Goal: Task Accomplishment & Management: Use online tool/utility

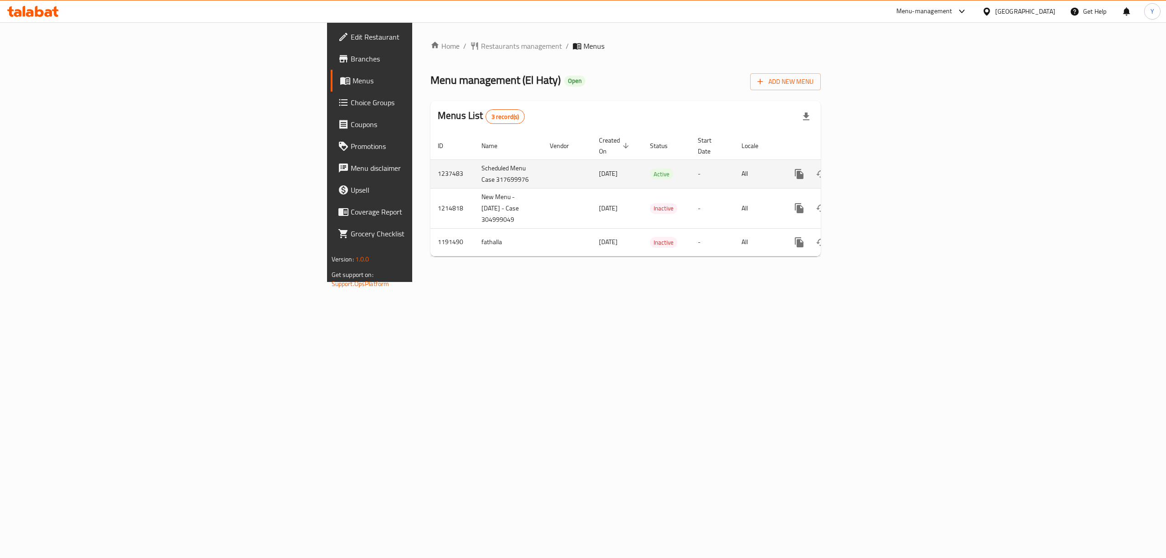
click at [876, 163] on link "enhanced table" at bounding box center [865, 174] width 22 height 22
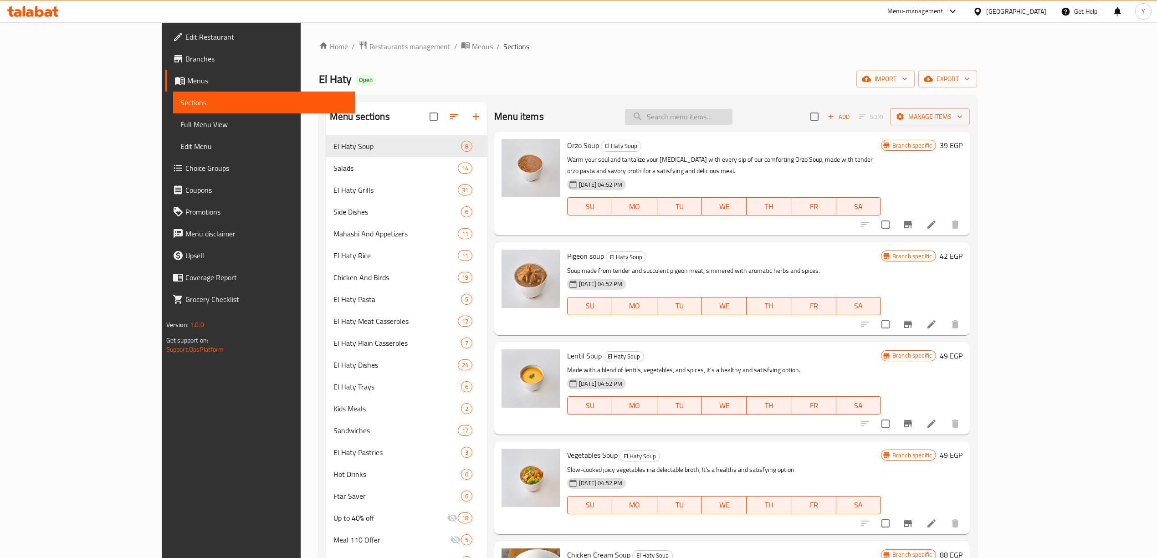
click at [732, 118] on input "search" at bounding box center [679, 117] width 108 height 16
paste input "Basmati Khalta Nuts"
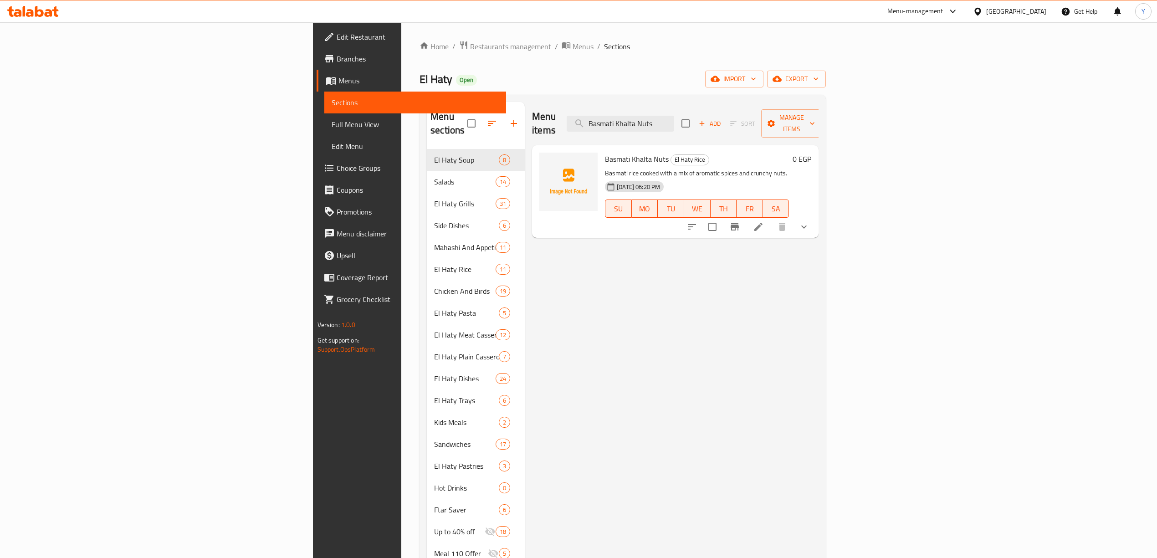
click at [815, 219] on button "show more" at bounding box center [804, 227] width 22 height 22
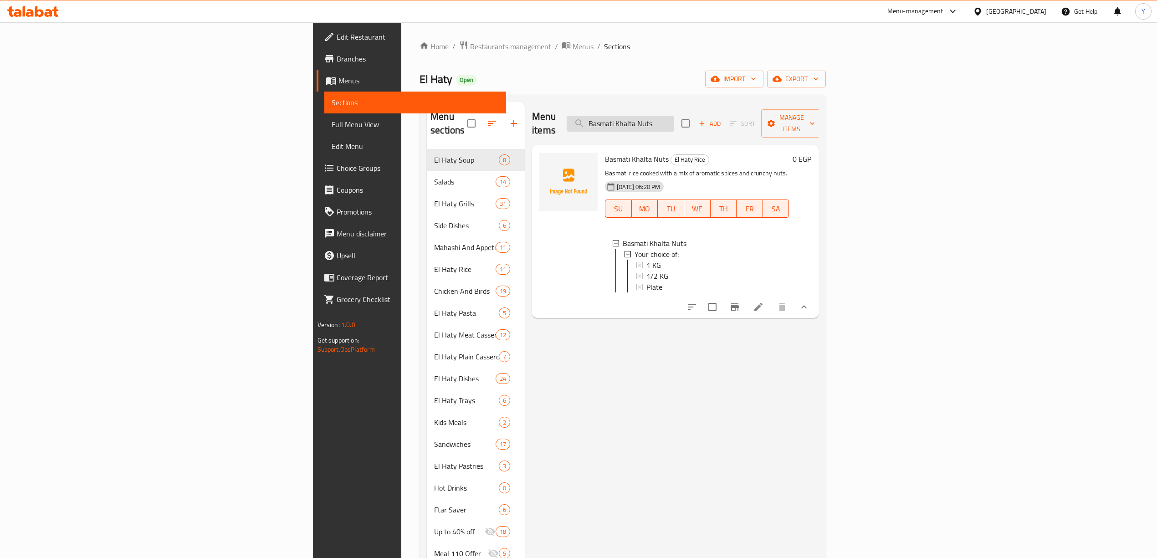
click at [674, 119] on input "Basmati Khalta Nuts" at bounding box center [621, 124] width 108 height 16
paste input "Khalta Rice"
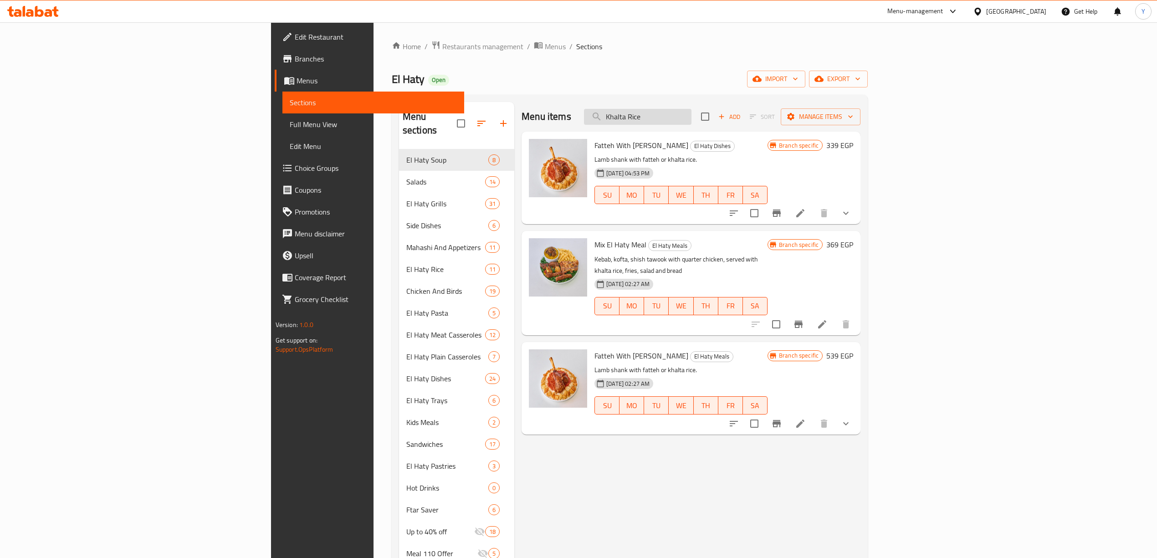
click at [691, 115] on input "Khalta Rice" at bounding box center [638, 117] width 108 height 16
click at [691, 121] on input "Khalta Rice" at bounding box center [638, 117] width 108 height 16
click at [691, 124] on input "Khalta Rice" at bounding box center [638, 117] width 108 height 16
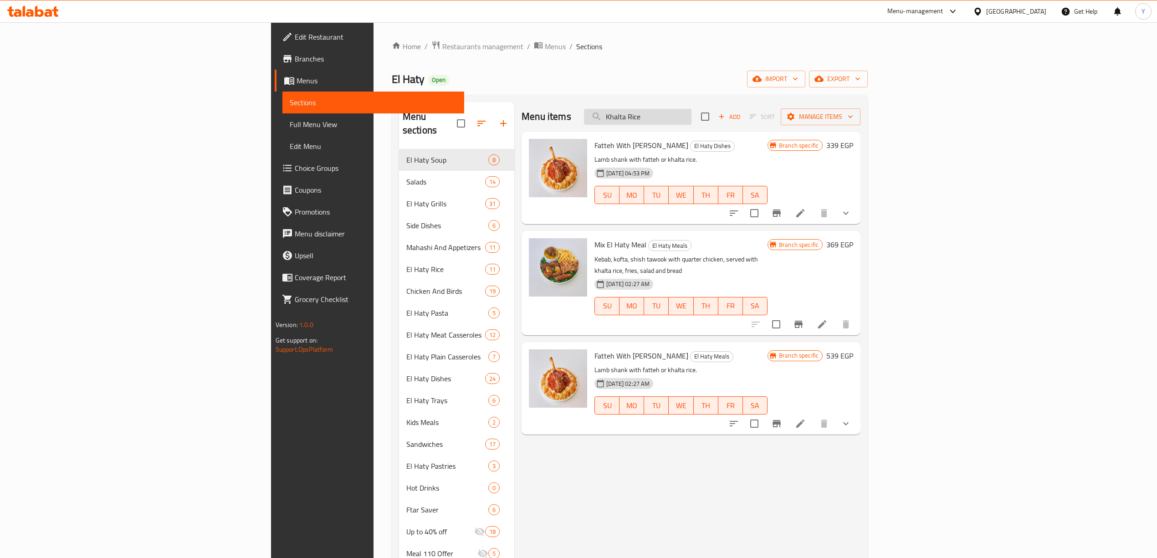
click at [691, 122] on input "Khalta Rice" at bounding box center [638, 117] width 108 height 16
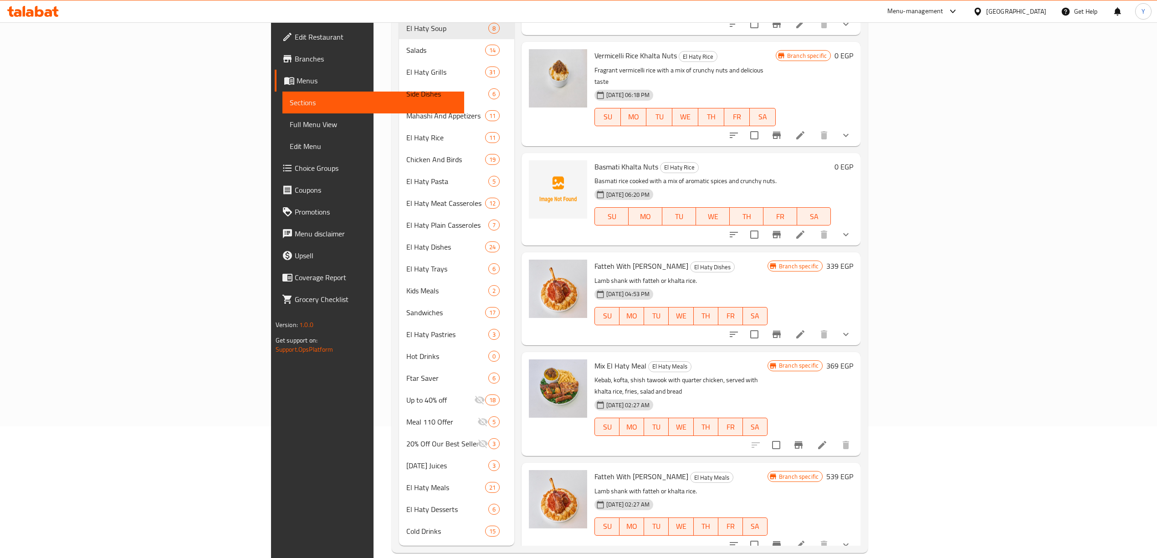
scroll to position [102, 0]
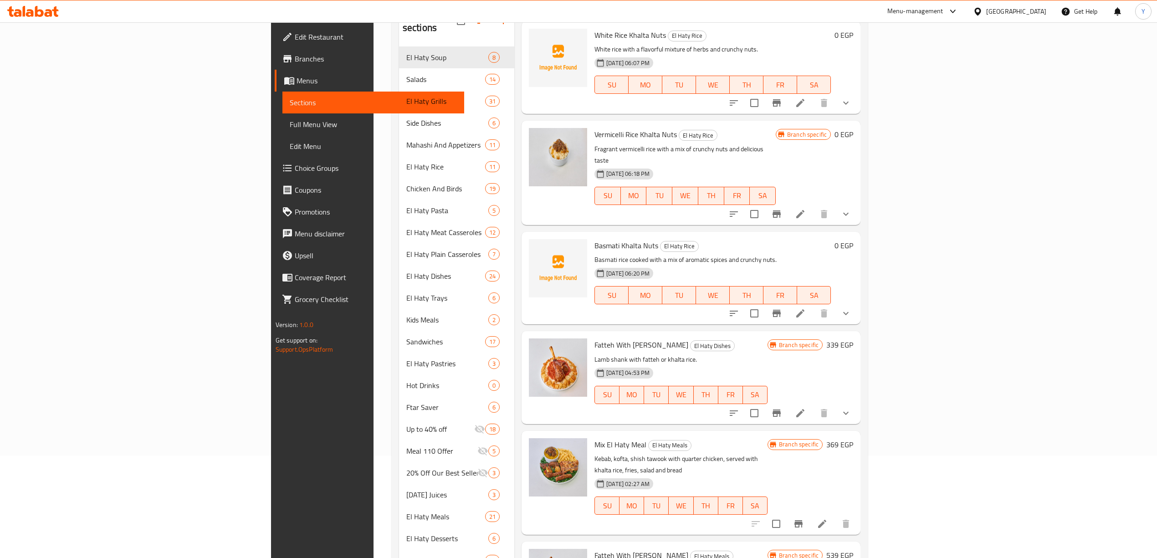
type input "K"
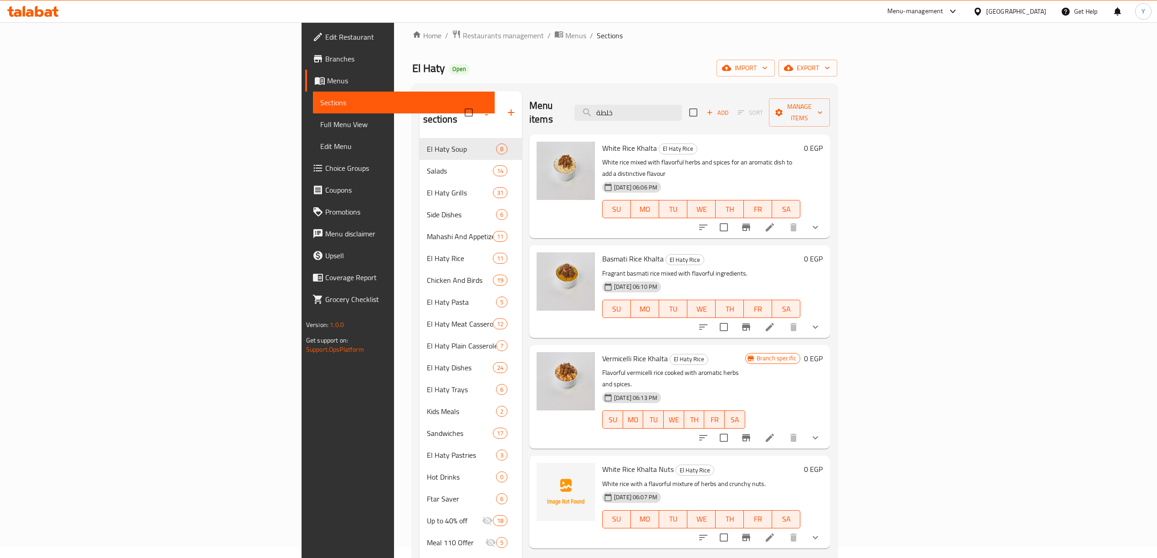
scroll to position [10, 0]
click at [682, 106] on input "خلط" at bounding box center [628, 114] width 108 height 16
paste input "Nuts Rice"
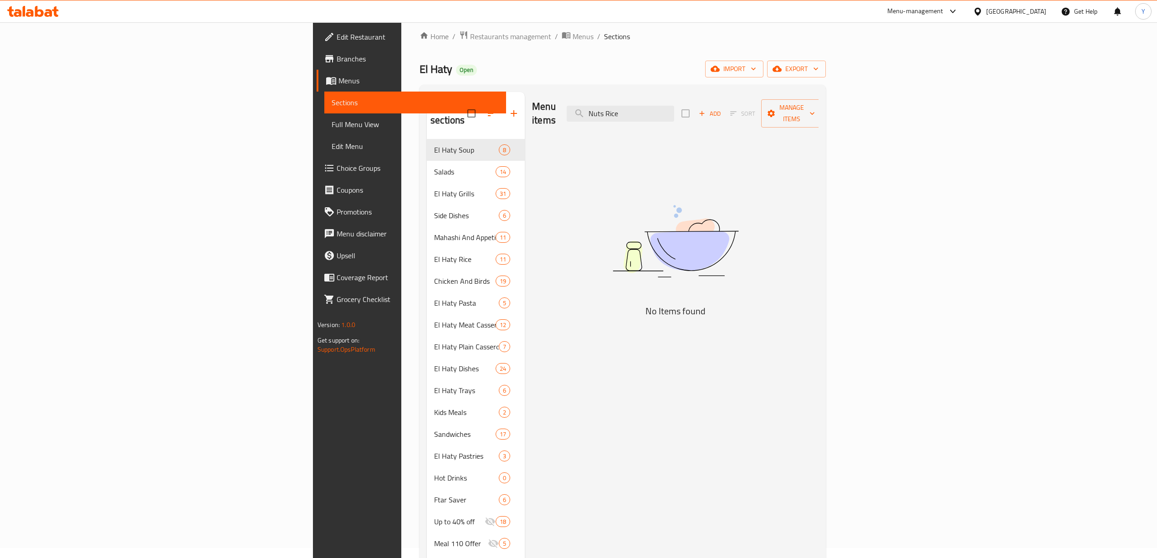
type input "Nuts Rice"
click at [674, 106] on input "Nuts Rice" at bounding box center [621, 114] width 108 height 16
